Goal: Task Accomplishment & Management: Complete application form

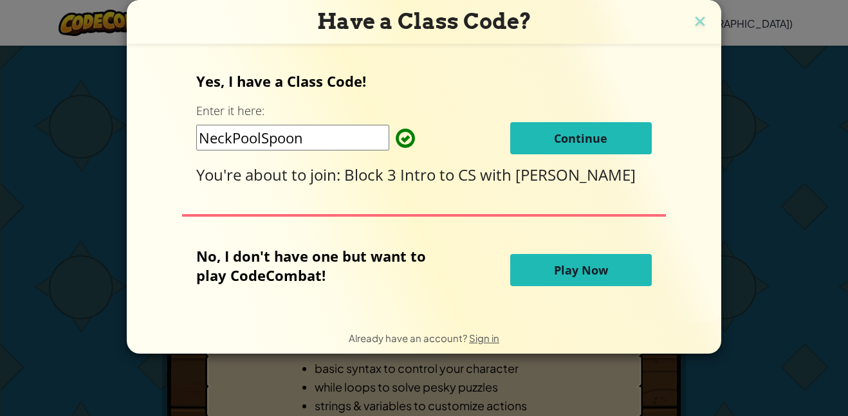
click at [612, 142] on button "Continue" at bounding box center [581, 138] width 142 height 32
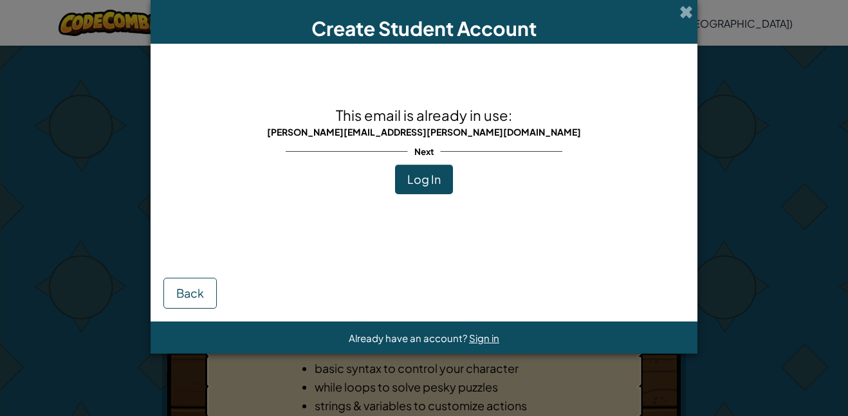
click at [436, 174] on span "Log In" at bounding box center [423, 179] width 33 height 15
